Goal: Task Accomplishment & Management: Manage account settings

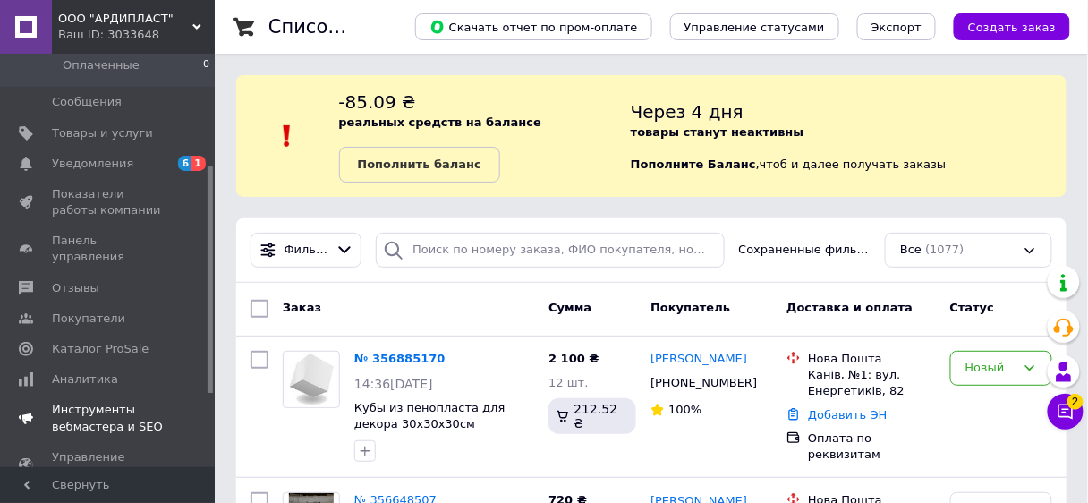
scroll to position [215, 0]
click at [95, 339] on span "Каталог ProSale" at bounding box center [100, 347] width 97 height 16
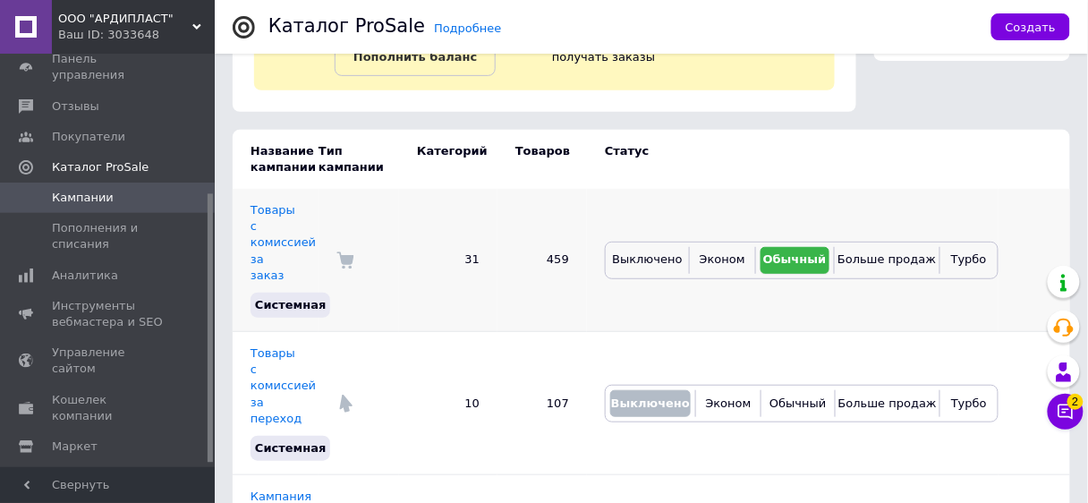
scroll to position [143, 0]
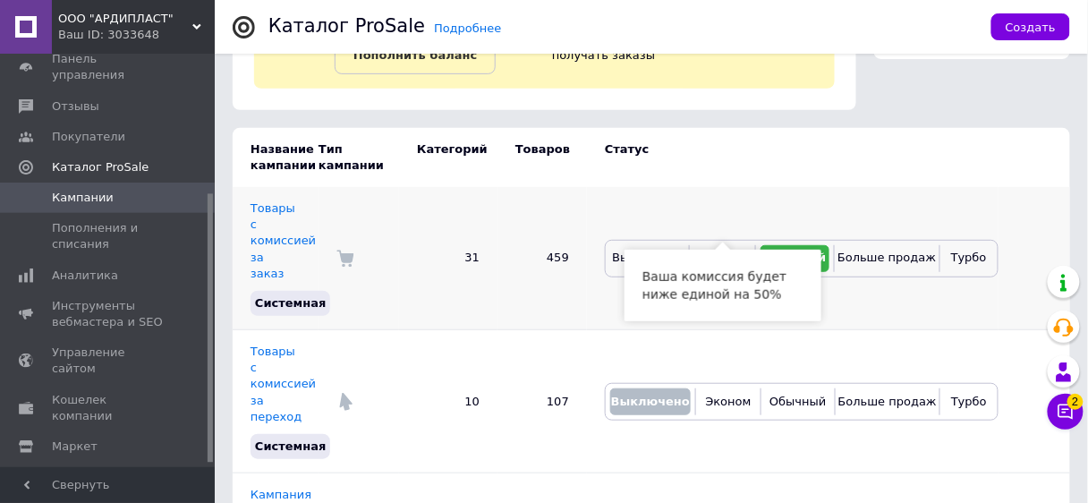
click at [729, 250] on span "Эконом" at bounding box center [723, 256] width 46 height 13
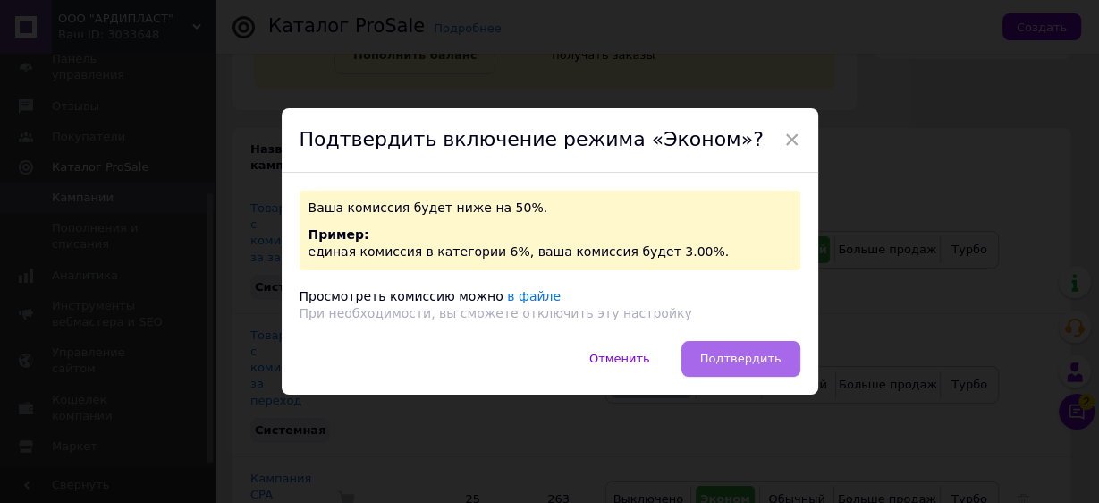
click at [719, 352] on span "Подтвердить" at bounding box center [740, 358] width 81 height 13
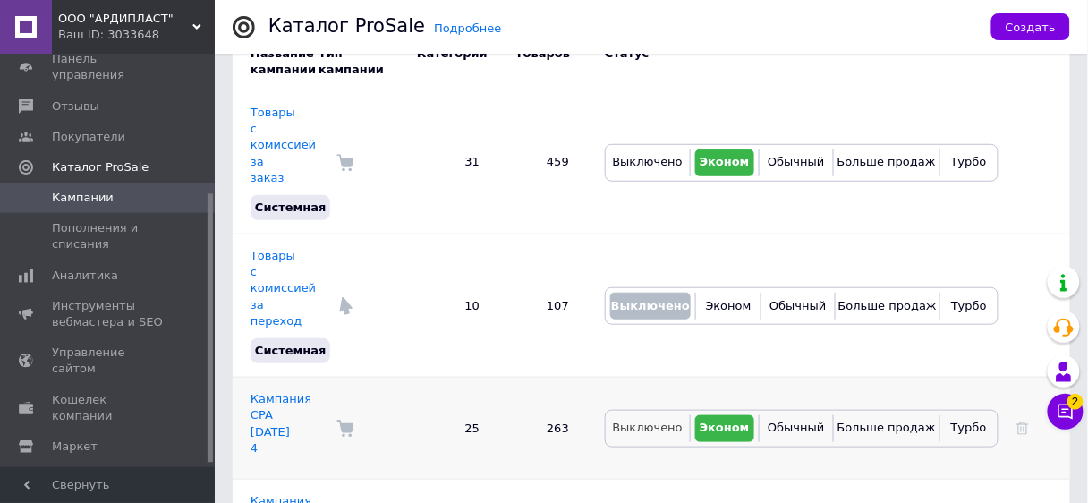
scroll to position [215, 0]
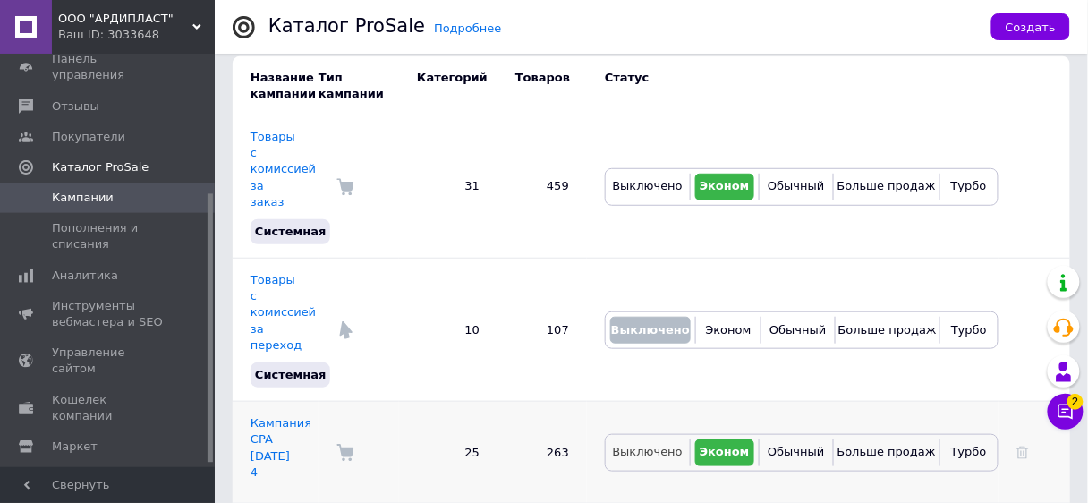
click at [646, 439] on button "Выключено" at bounding box center [647, 452] width 75 height 27
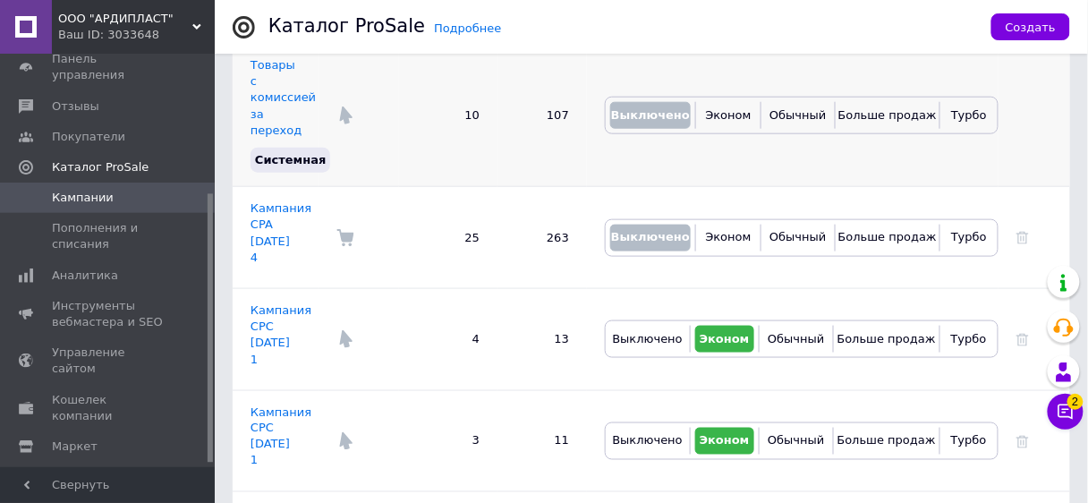
scroll to position [644, 0]
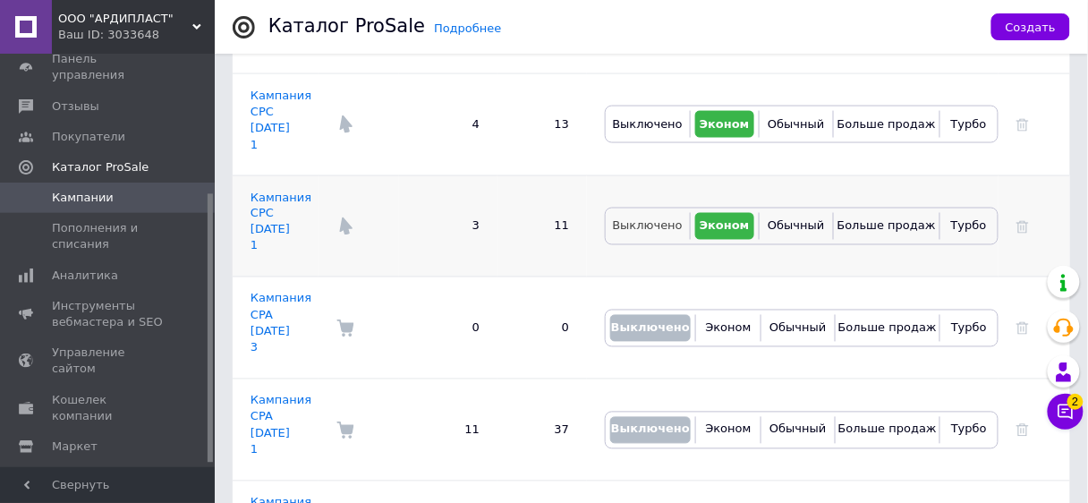
click at [645, 219] on span "Выключено" at bounding box center [648, 225] width 70 height 13
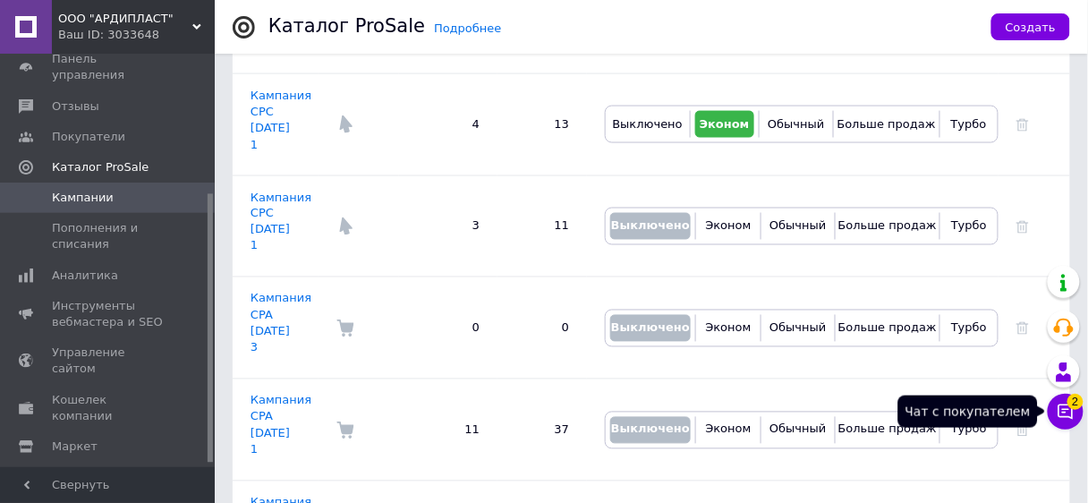
click at [1056, 414] on button "Чат с покупателем 2" at bounding box center [1066, 412] width 36 height 36
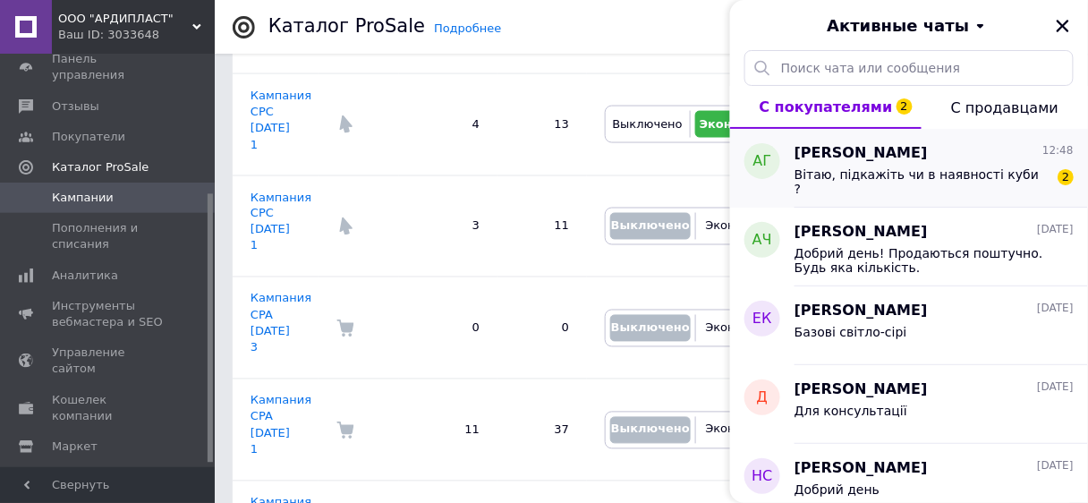
click at [910, 161] on div "Алина Гриценко 12:48" at bounding box center [933, 153] width 279 height 21
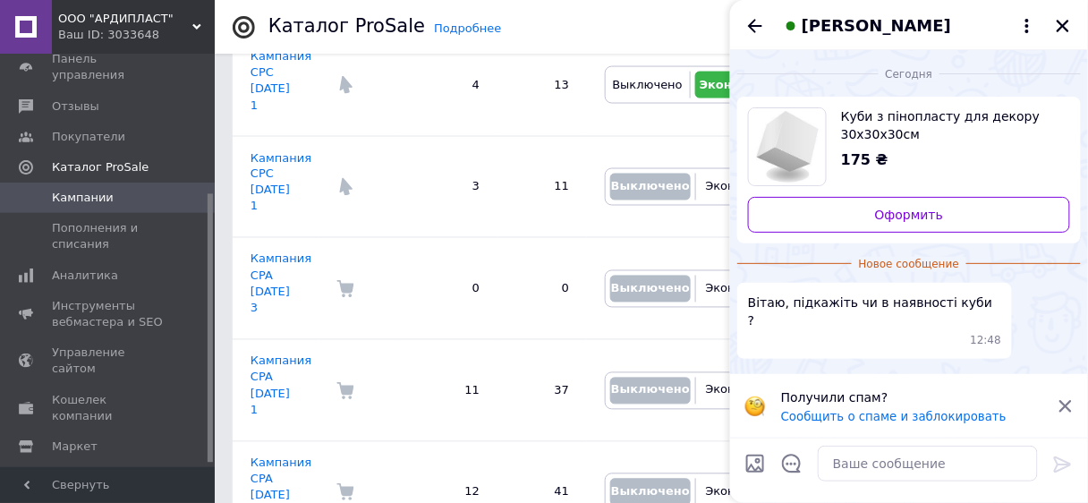
scroll to position [716, 0]
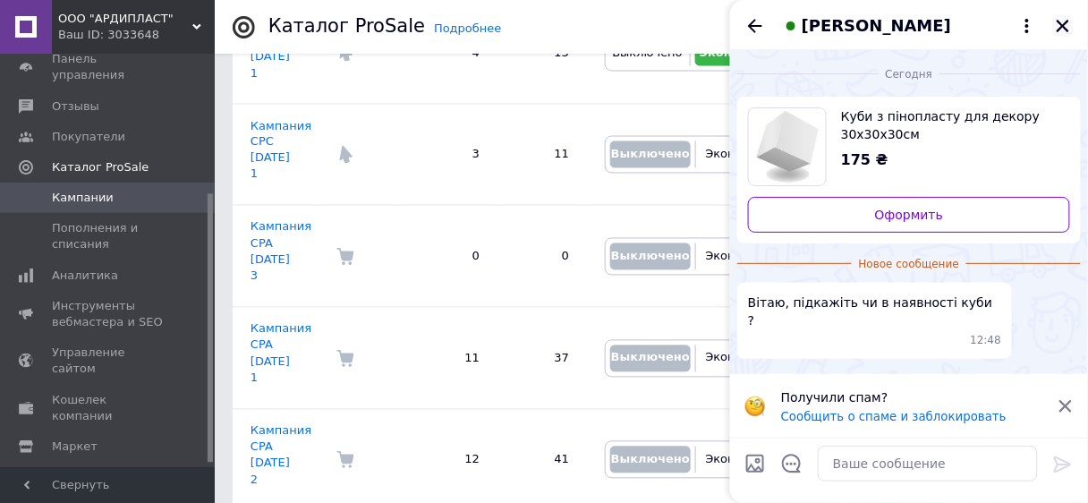
click at [1058, 30] on icon "Закрыть" at bounding box center [1062, 26] width 13 height 13
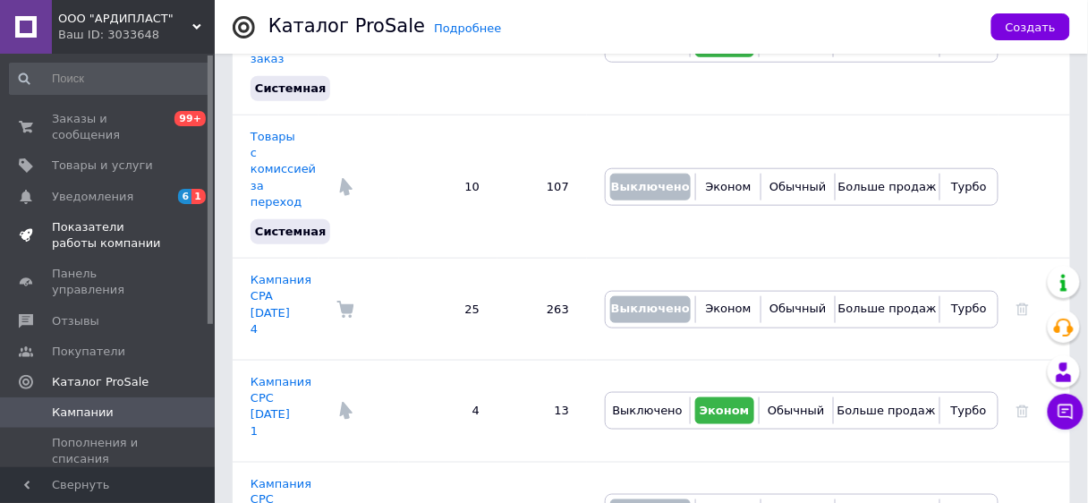
scroll to position [0, 0]
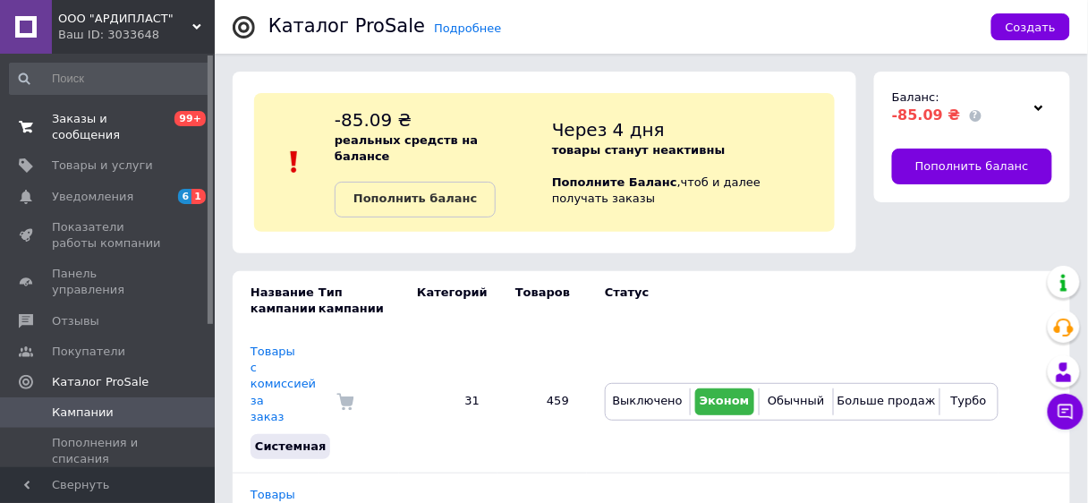
click at [102, 111] on span "Заказы и сообщения" at bounding box center [109, 127] width 114 height 32
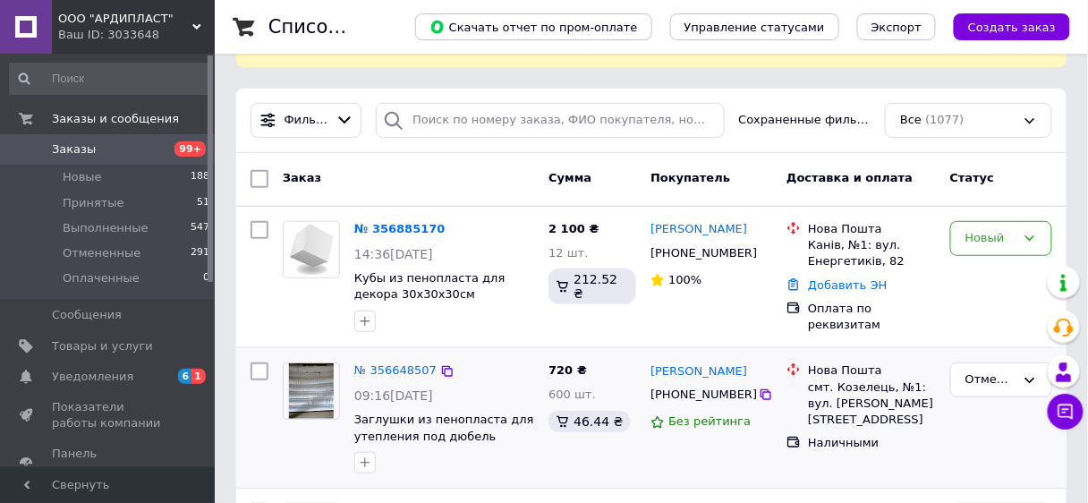
scroll to position [143, 0]
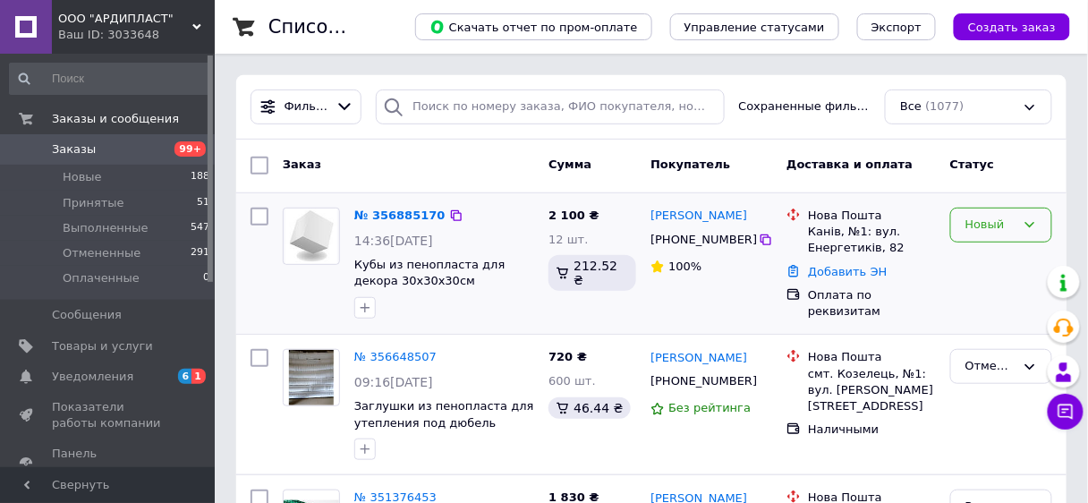
click at [1035, 224] on icon at bounding box center [1029, 224] width 14 height 14
click at [1060, 183] on div "Заказ Сумма Покупатель Доставка и оплата Статус" at bounding box center [651, 167] width 830 height 54
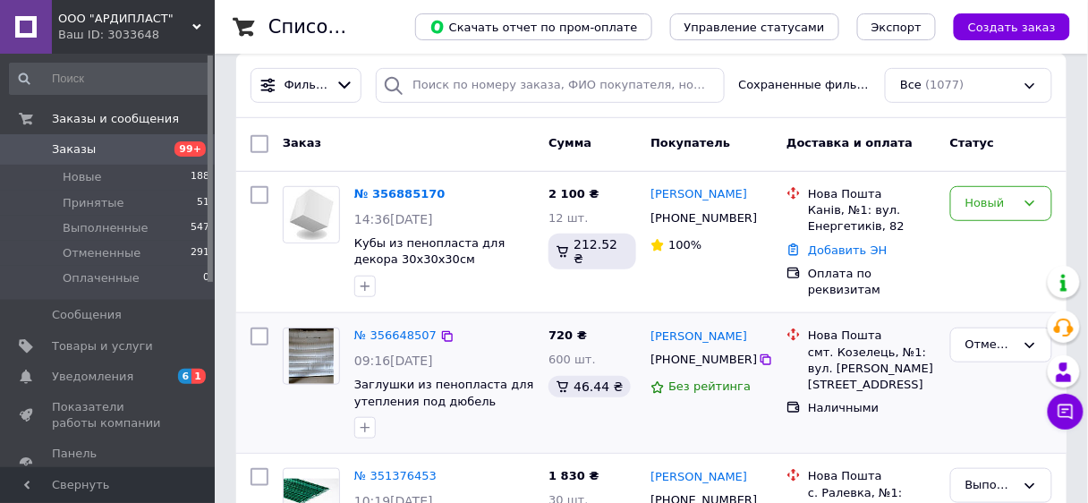
scroll to position [143, 0]
